Goal: Communication & Community: Answer question/provide support

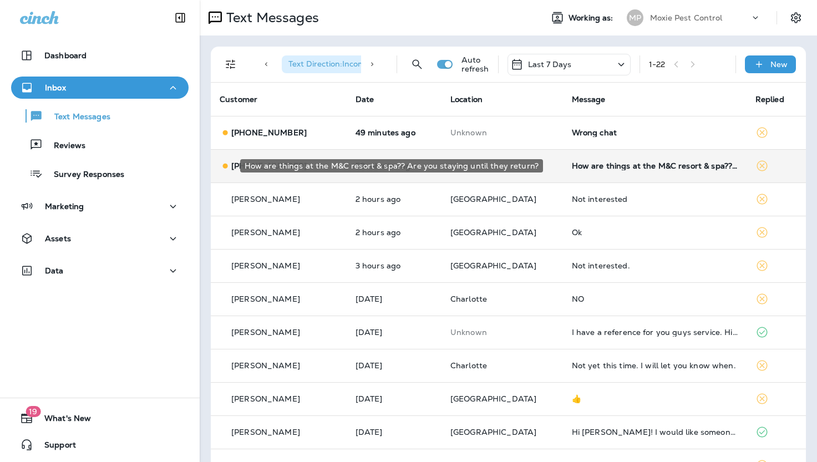
click at [593, 165] on div "How are things at the M&C resort & spa?? Are you staying until they return?" at bounding box center [655, 165] width 166 height 9
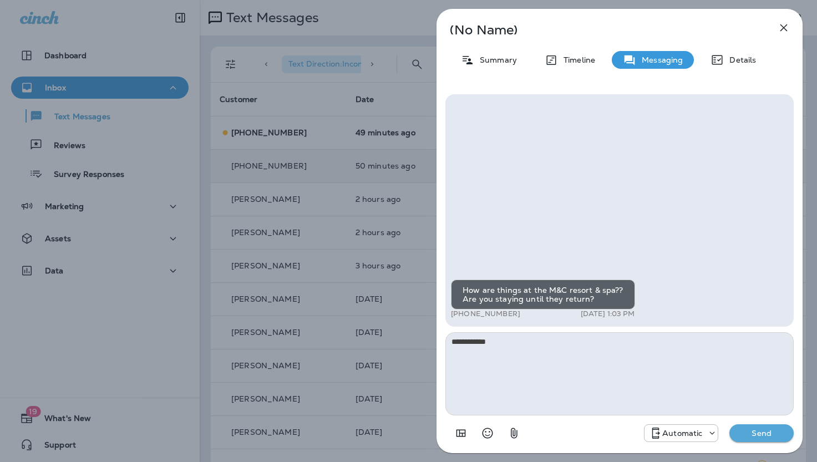
type textarea "**********"
click at [762, 434] on p "Send" at bounding box center [761, 433] width 47 height 10
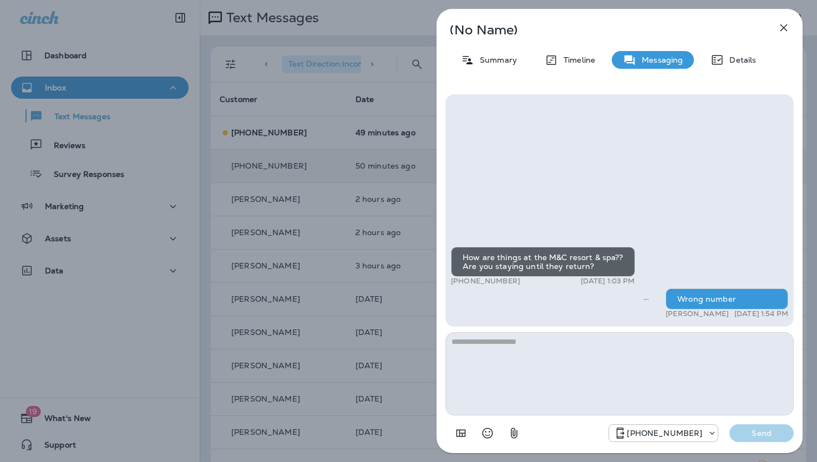
click at [783, 23] on icon "button" at bounding box center [783, 27] width 13 height 13
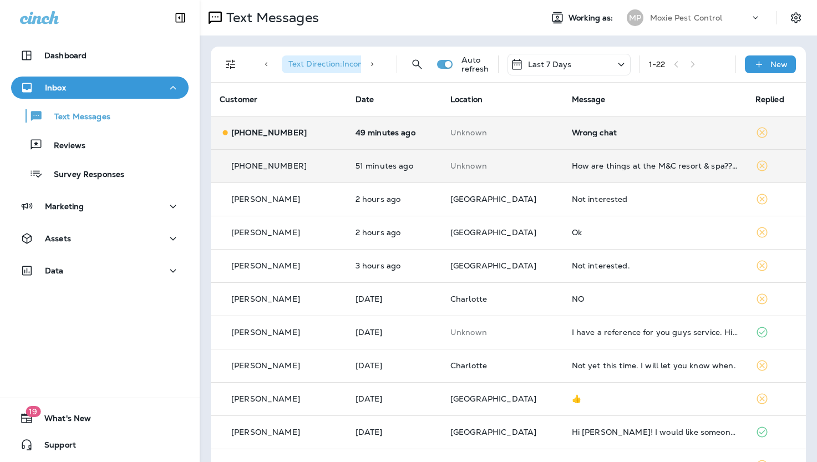
click at [574, 132] on div "Wrong chat" at bounding box center [655, 132] width 166 height 9
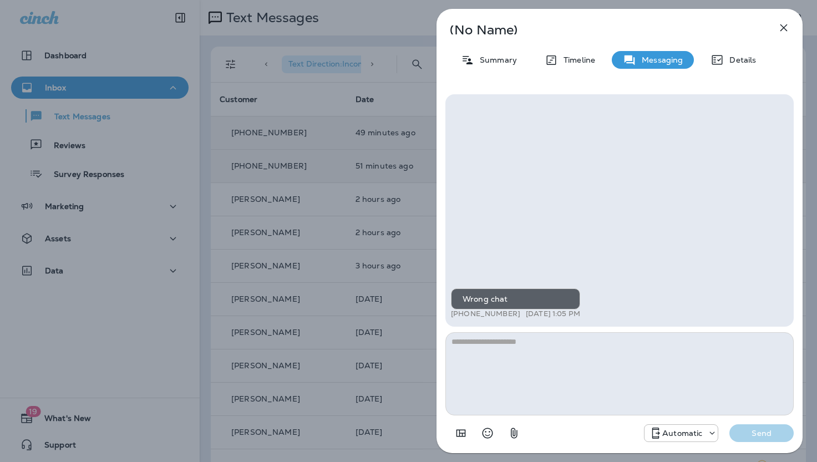
click at [783, 27] on icon "button" at bounding box center [783, 27] width 13 height 13
